Goal: Find specific page/section: Find specific page/section

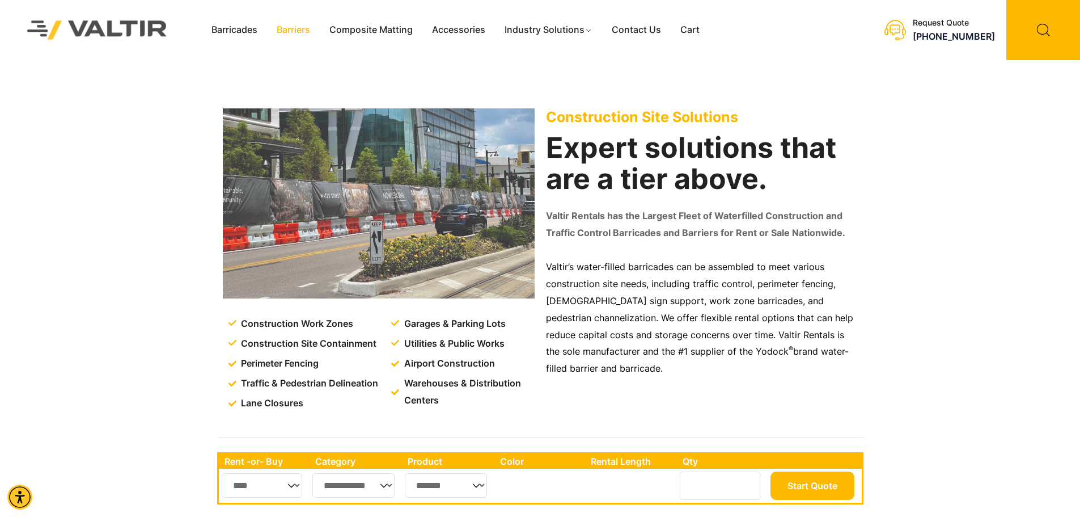
click at [295, 33] on link "Barriers" at bounding box center [293, 30] width 53 height 17
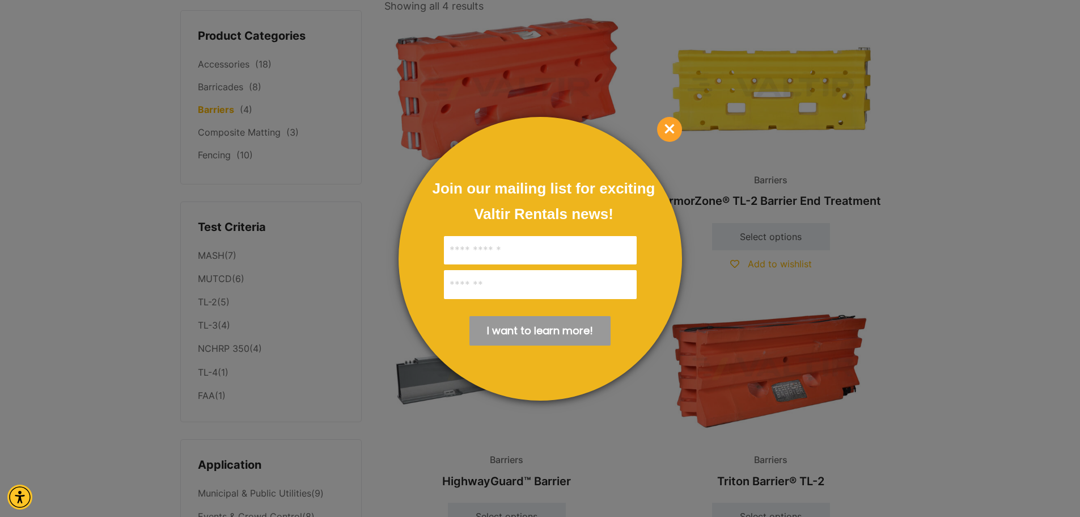
scroll to position [113, 0]
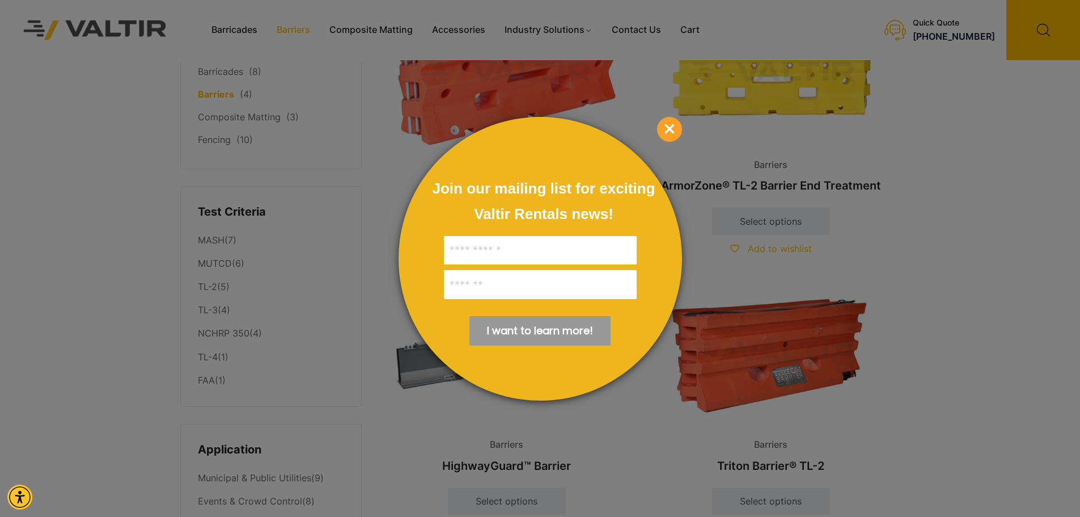
click at [220, 139] on div at bounding box center [540, 258] width 1080 height 517
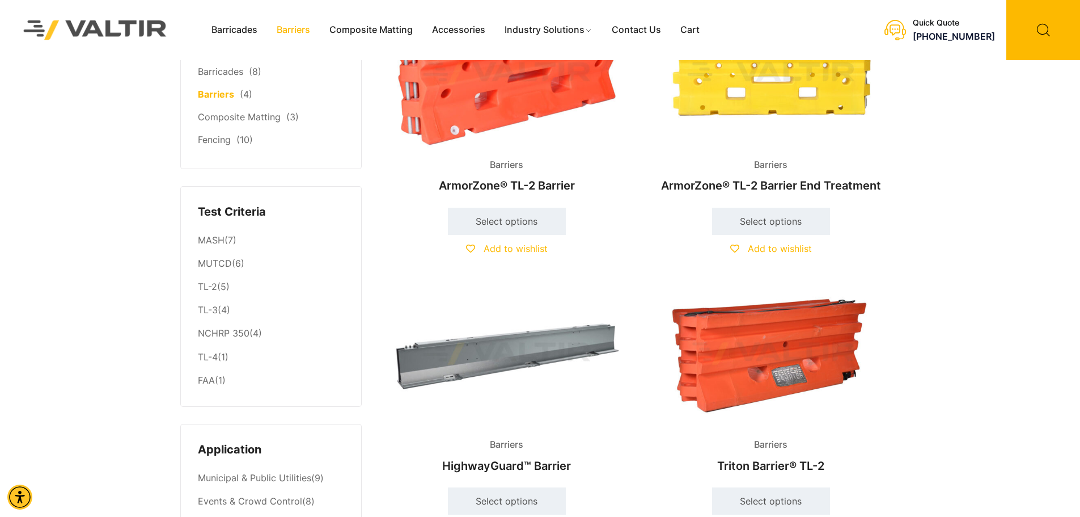
click at [221, 144] on link "Fencing" at bounding box center [214, 139] width 33 height 11
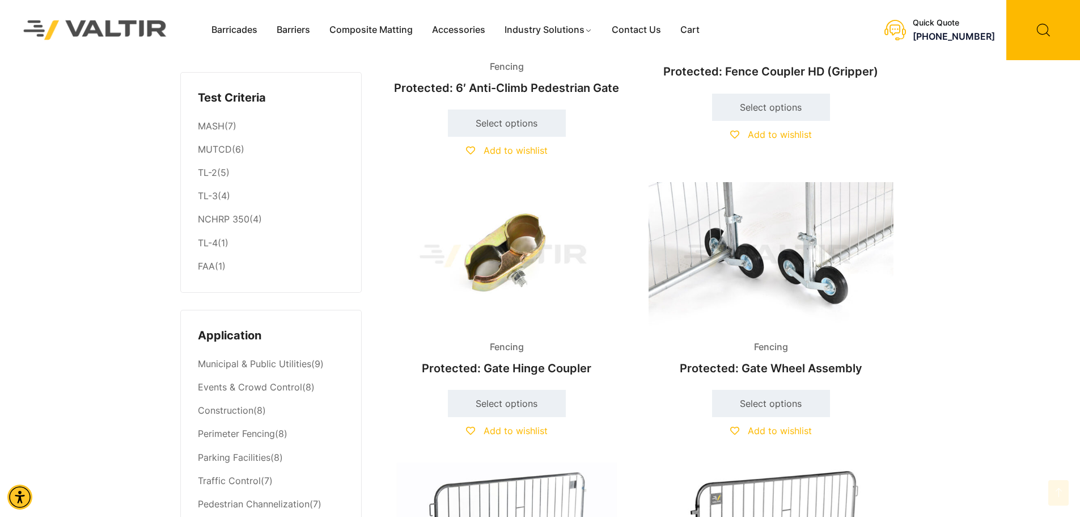
scroll to position [510, 0]
